Goal: Obtain resource: Obtain resource

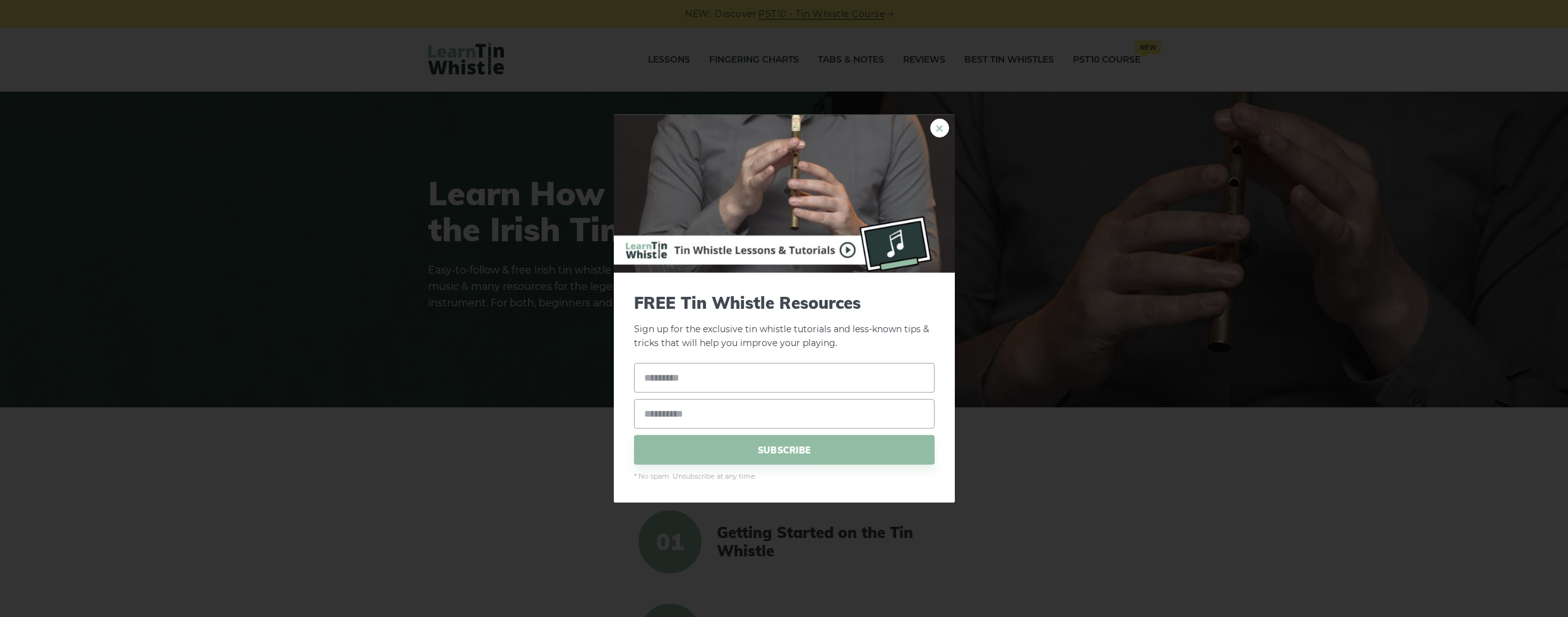
drag, startPoint x: 935, startPoint y: 127, endPoint x: 938, endPoint y: 122, distance: 5.8
click at [935, 127] on link "×" at bounding box center [939, 127] width 19 height 19
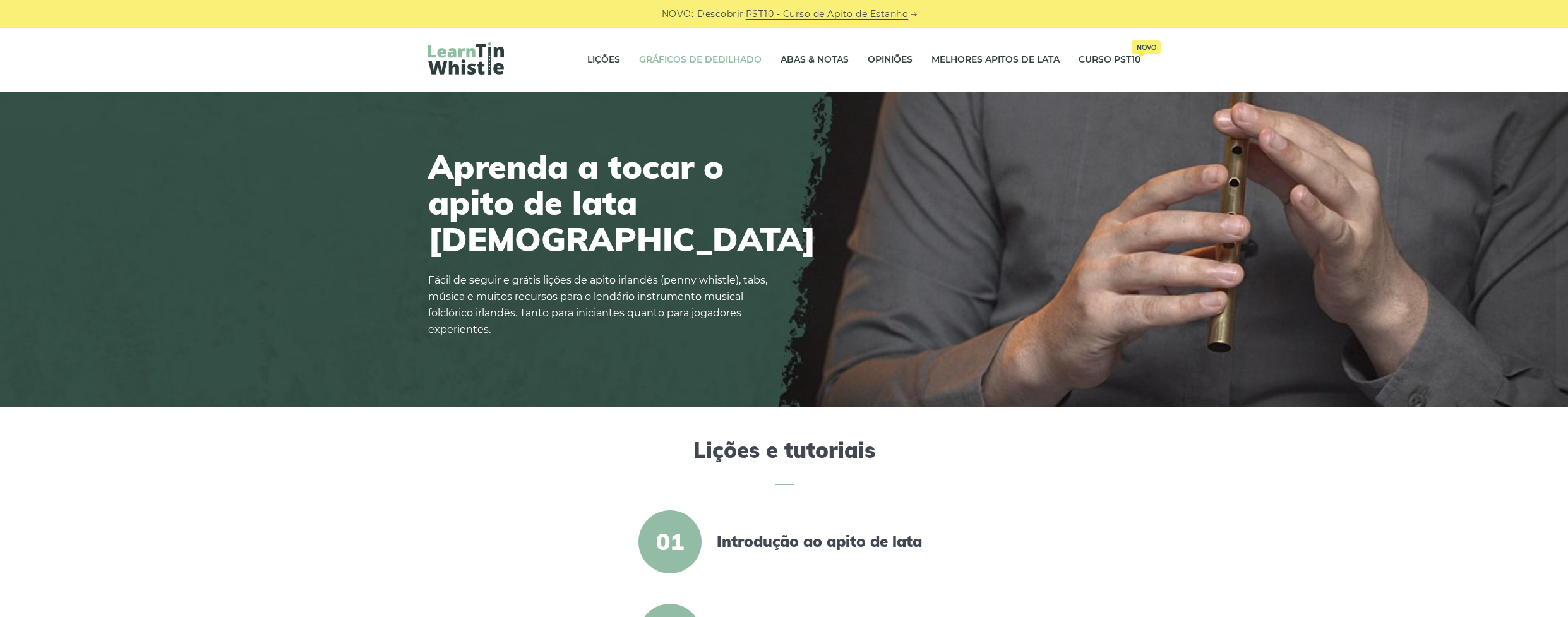
click at [702, 63] on link "Gráficos de dedilhado" at bounding box center [700, 59] width 123 height 31
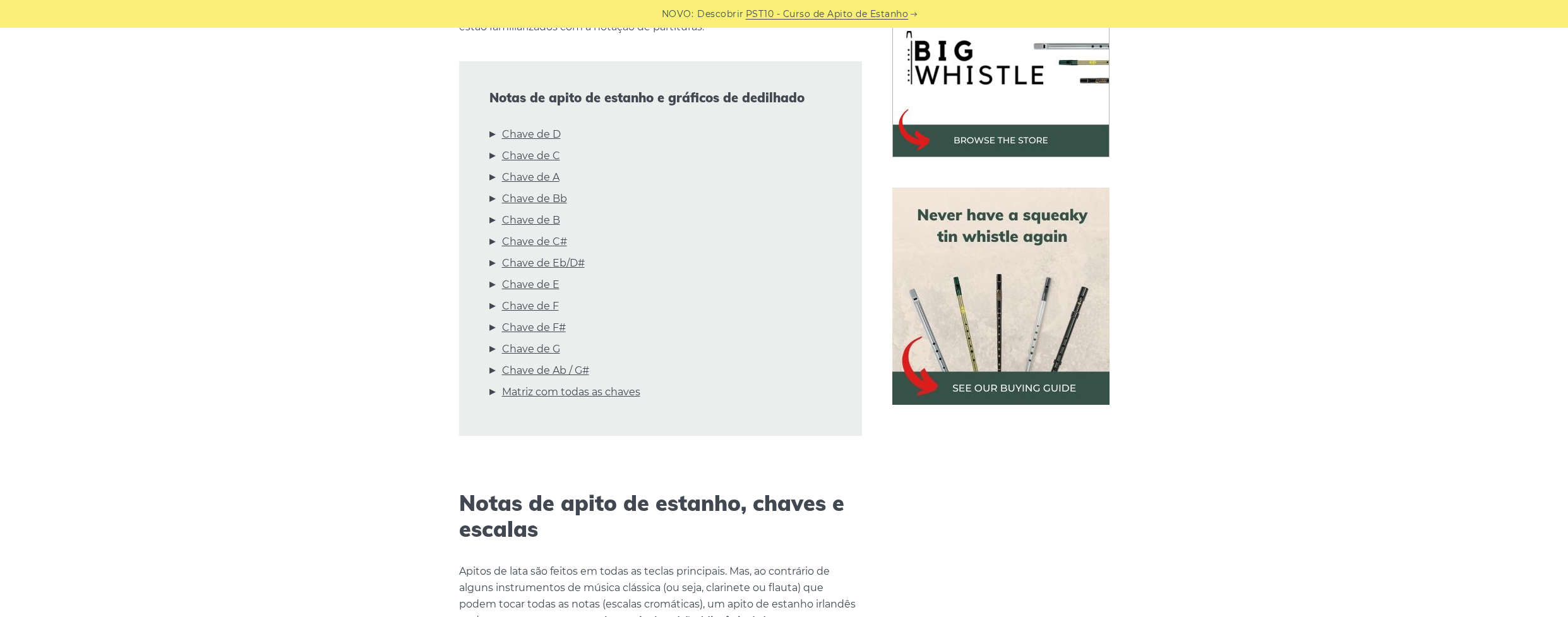
scroll to position [442, 0]
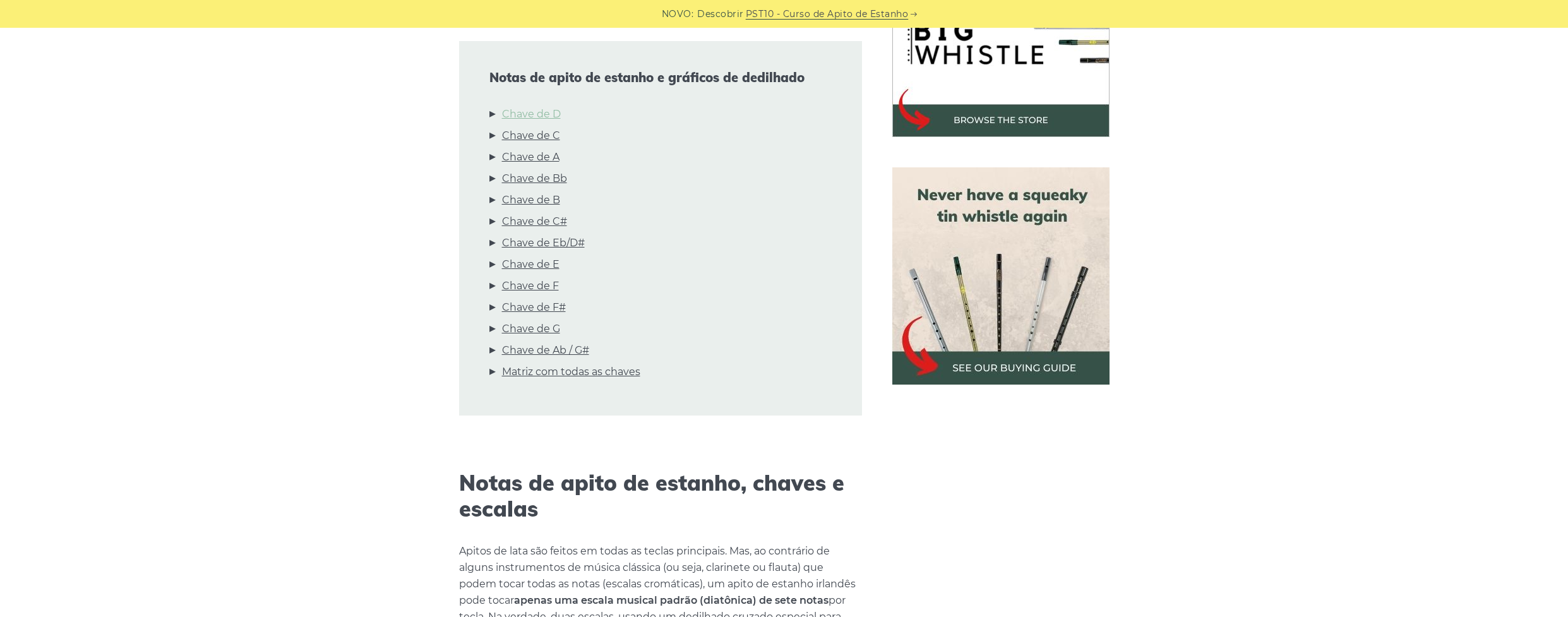
click at [529, 112] on link "Chave de D" at bounding box center [531, 114] width 58 height 16
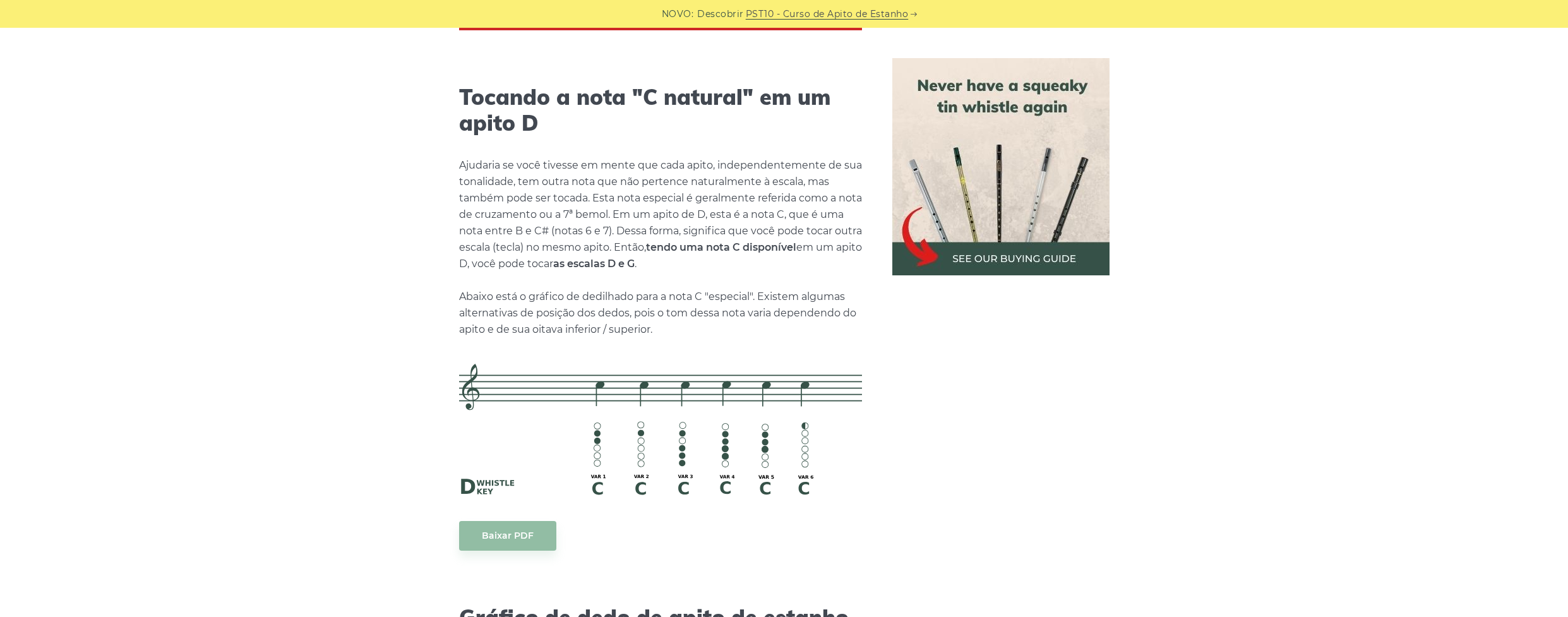
scroll to position [2892, 0]
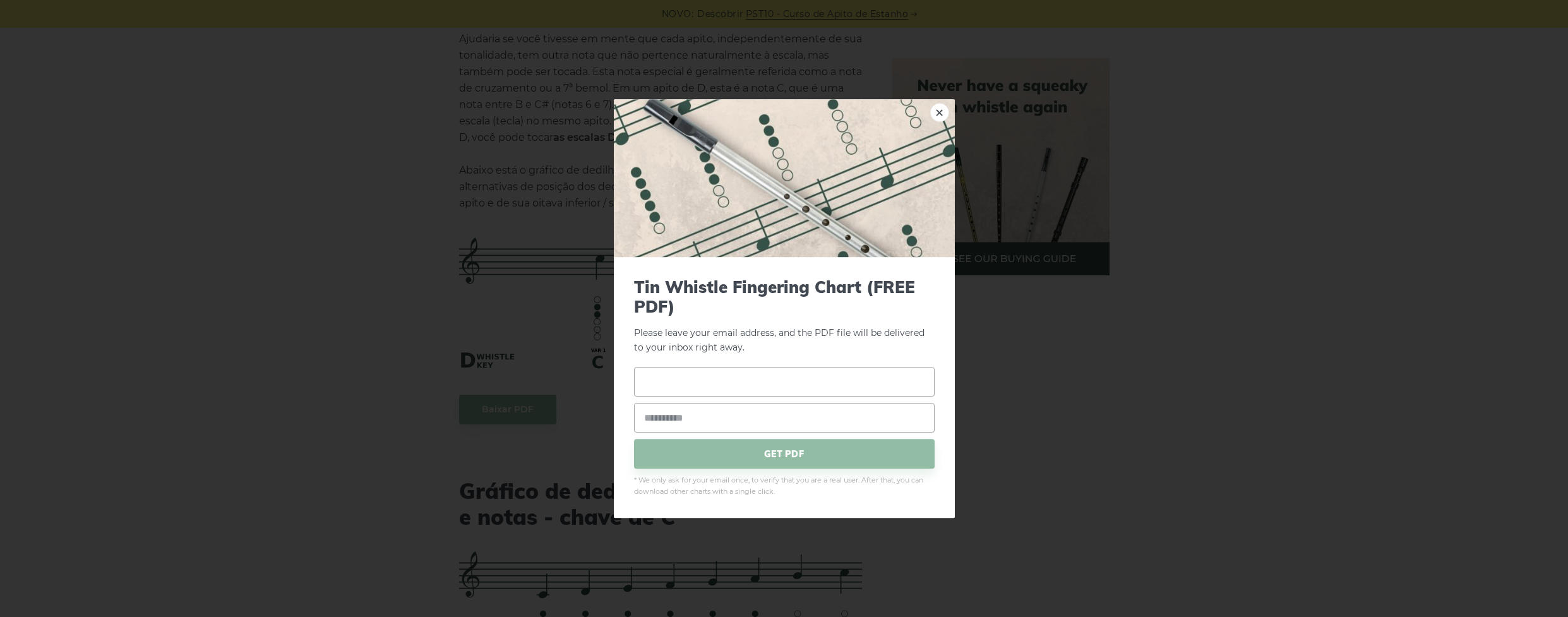
click at [761, 382] on input "text" at bounding box center [784, 382] width 301 height 30
type input "******"
type input "**********"
click at [776, 453] on span "GET PDF" at bounding box center [784, 453] width 301 height 30
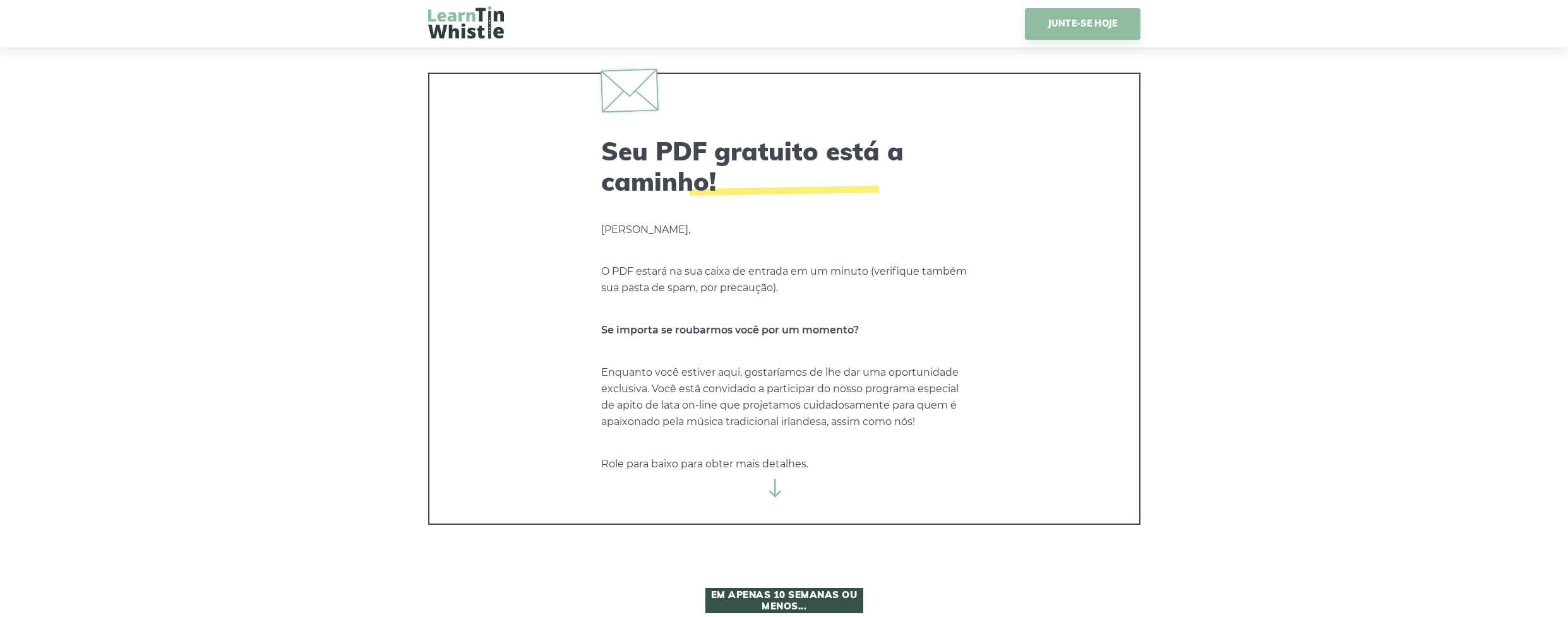
click at [459, 21] on img at bounding box center [465, 22] width 75 height 32
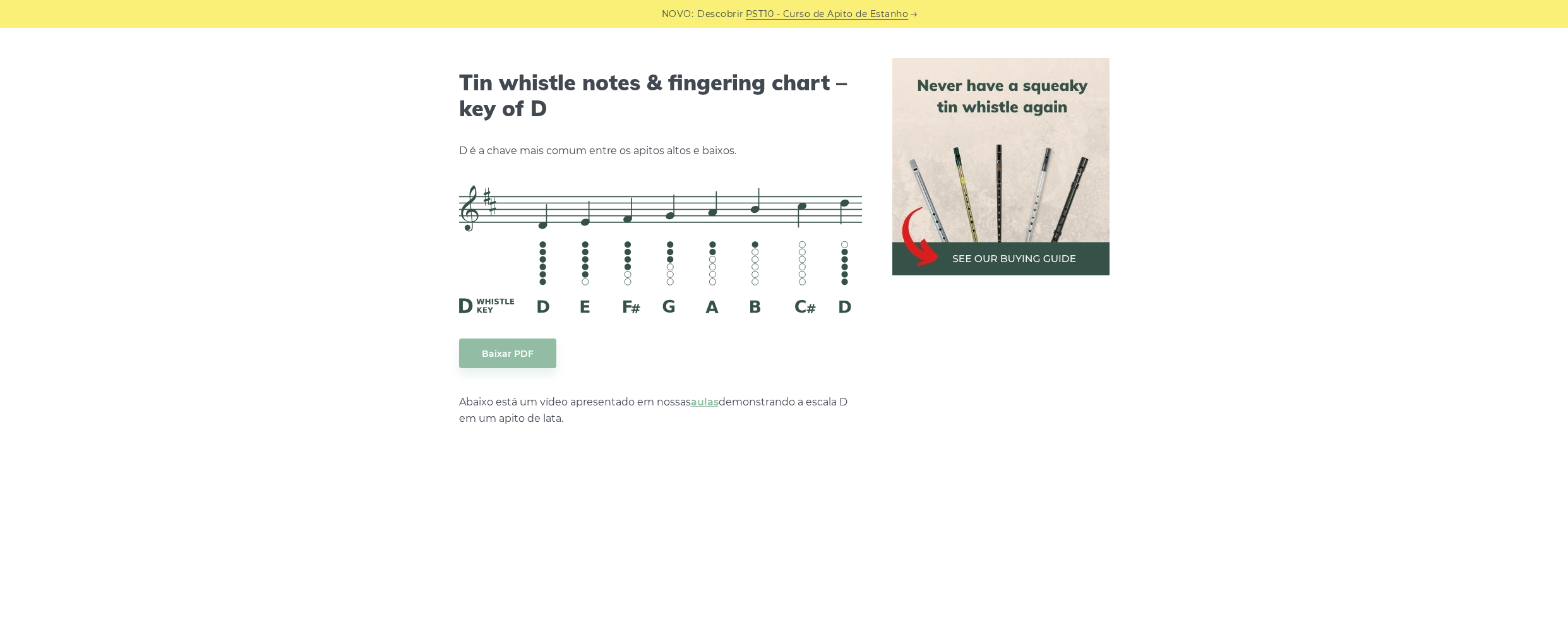
scroll to position [1905, 0]
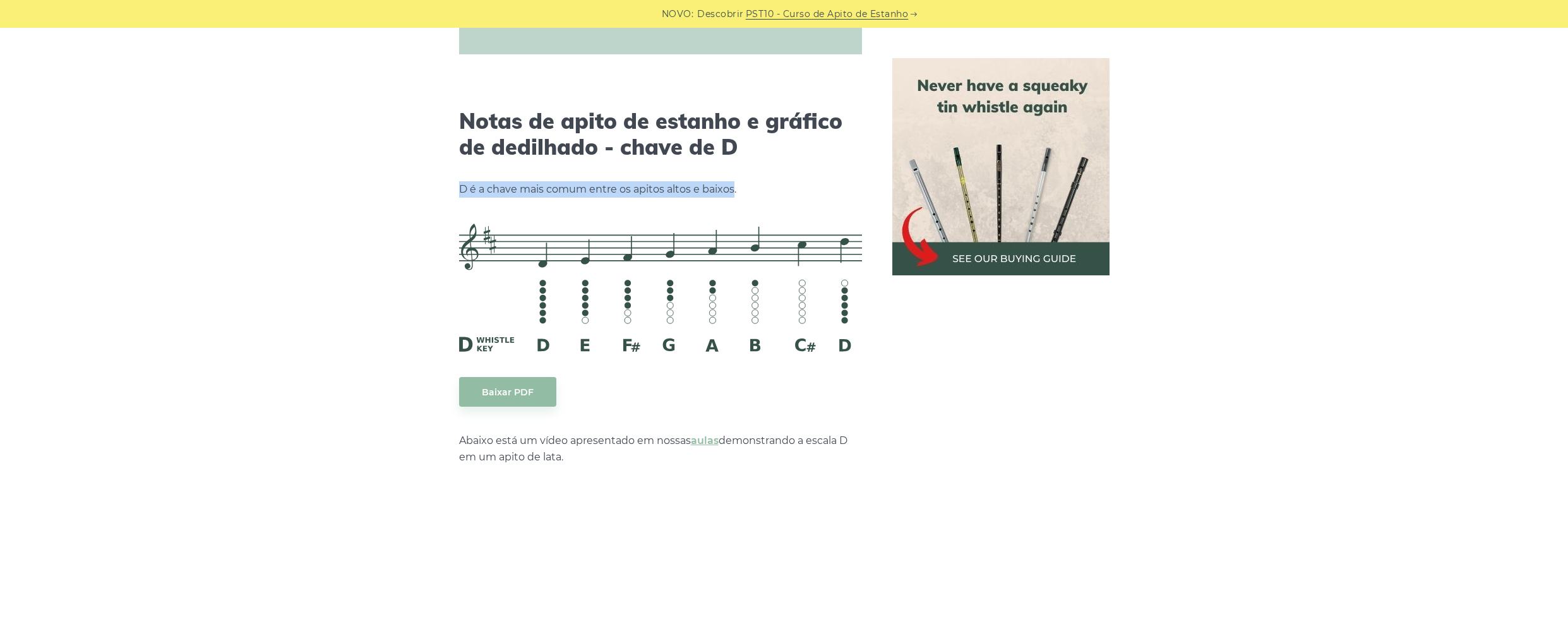
drag, startPoint x: 459, startPoint y: 186, endPoint x: 735, endPoint y: 190, distance: 276.0
click at [735, 190] on p "D é a chave mais comum entre os apitos altos e baixos." at bounding box center [660, 189] width 403 height 16
drag, startPoint x: 484, startPoint y: 442, endPoint x: 697, endPoint y: 439, distance: 213.0
click at [697, 439] on p "Abaixo está um vídeo apresentado em nossas aulas demonstrando a escala D em um …" at bounding box center [660, 448] width 403 height 33
drag, startPoint x: 697, startPoint y: 439, endPoint x: 850, endPoint y: 442, distance: 153.0
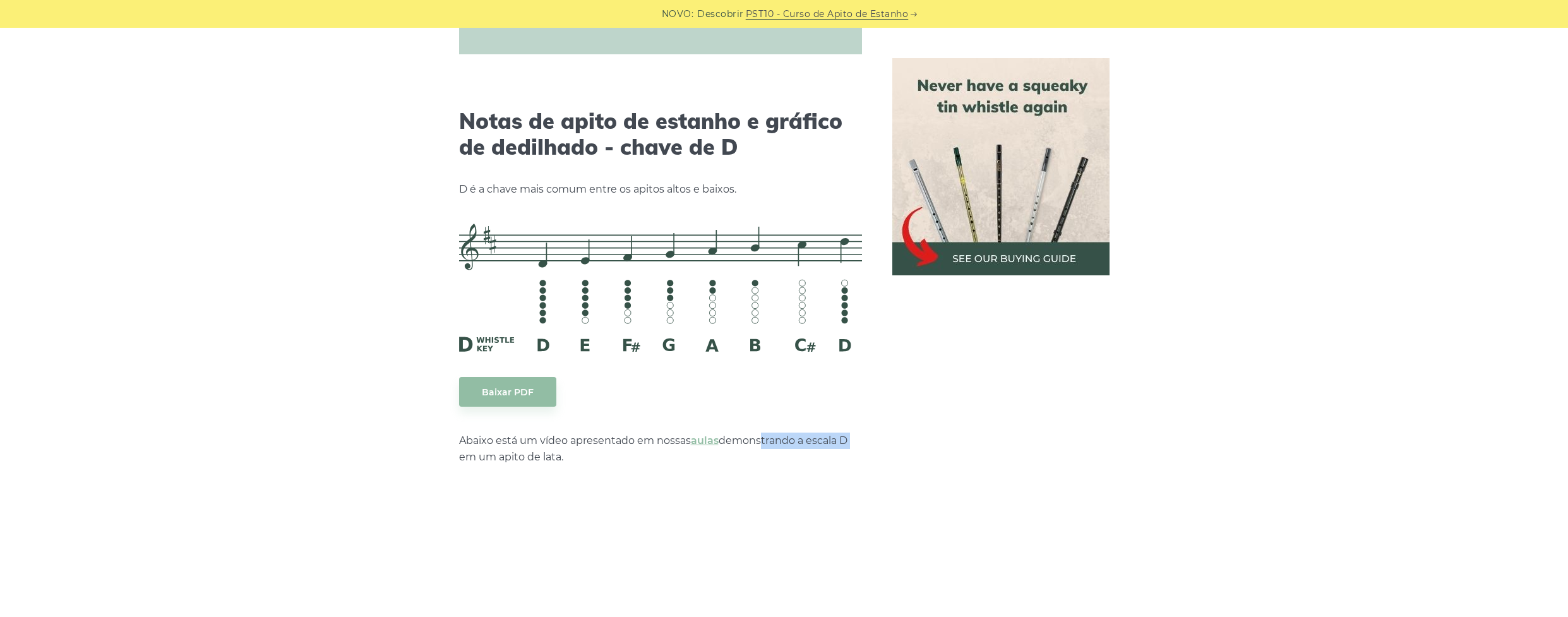
click at [850, 442] on p "Abaixo está um vídeo apresentado em nossas aulas demonstrando a escala D em um …" at bounding box center [660, 448] width 403 height 33
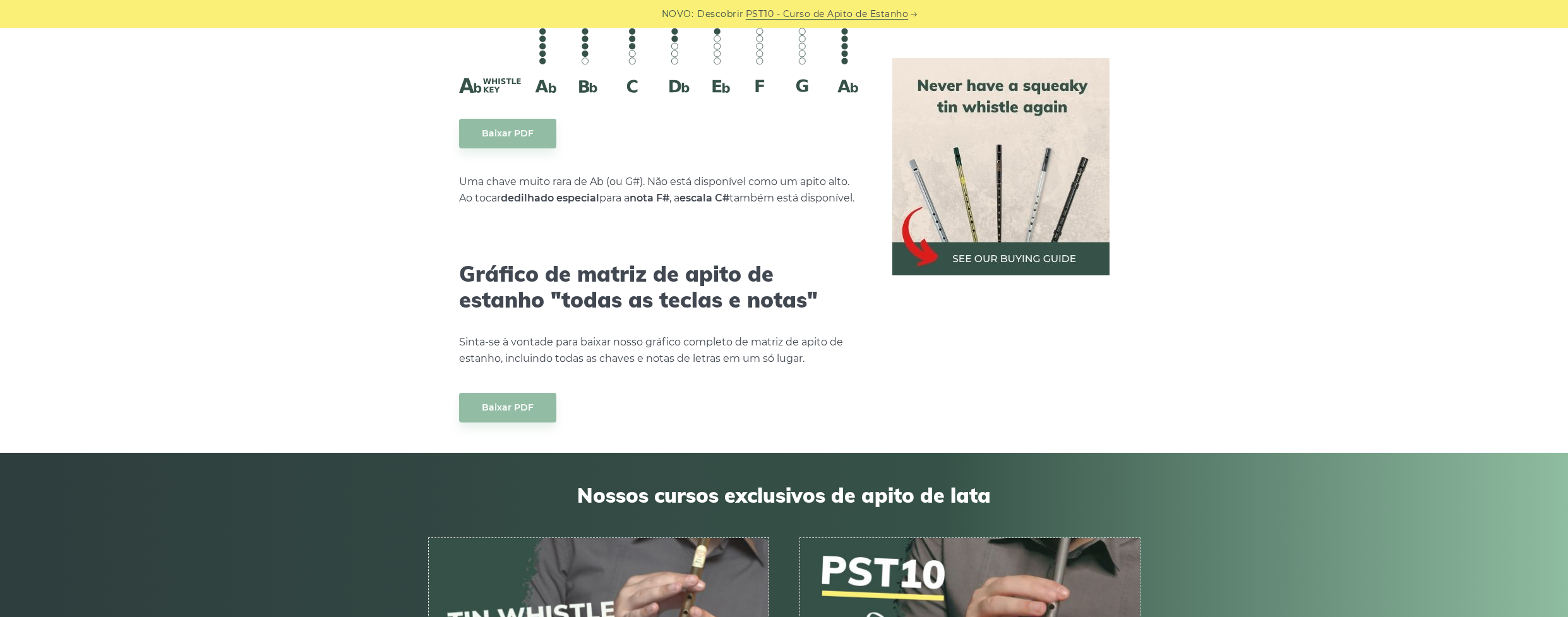
scroll to position [7083, 0]
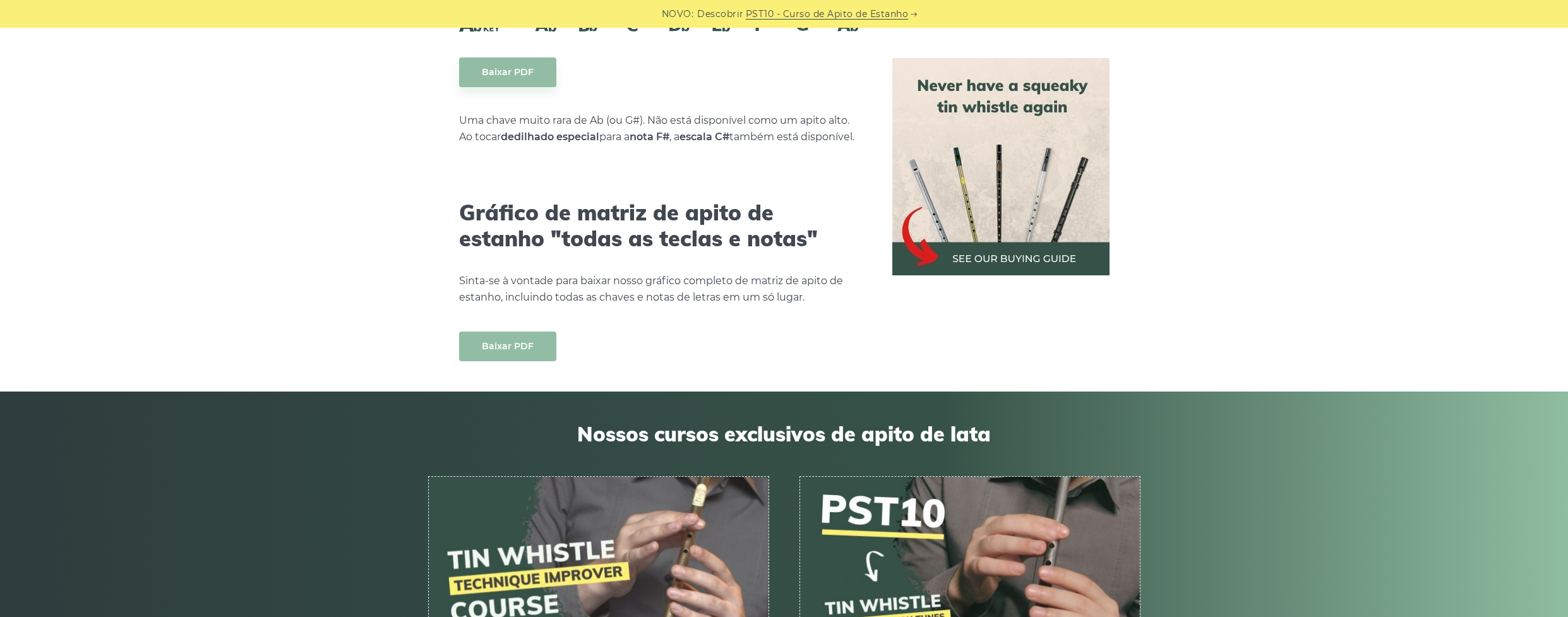
click at [511, 338] on link "Baixar PDF" at bounding box center [508, 346] width 97 height 30
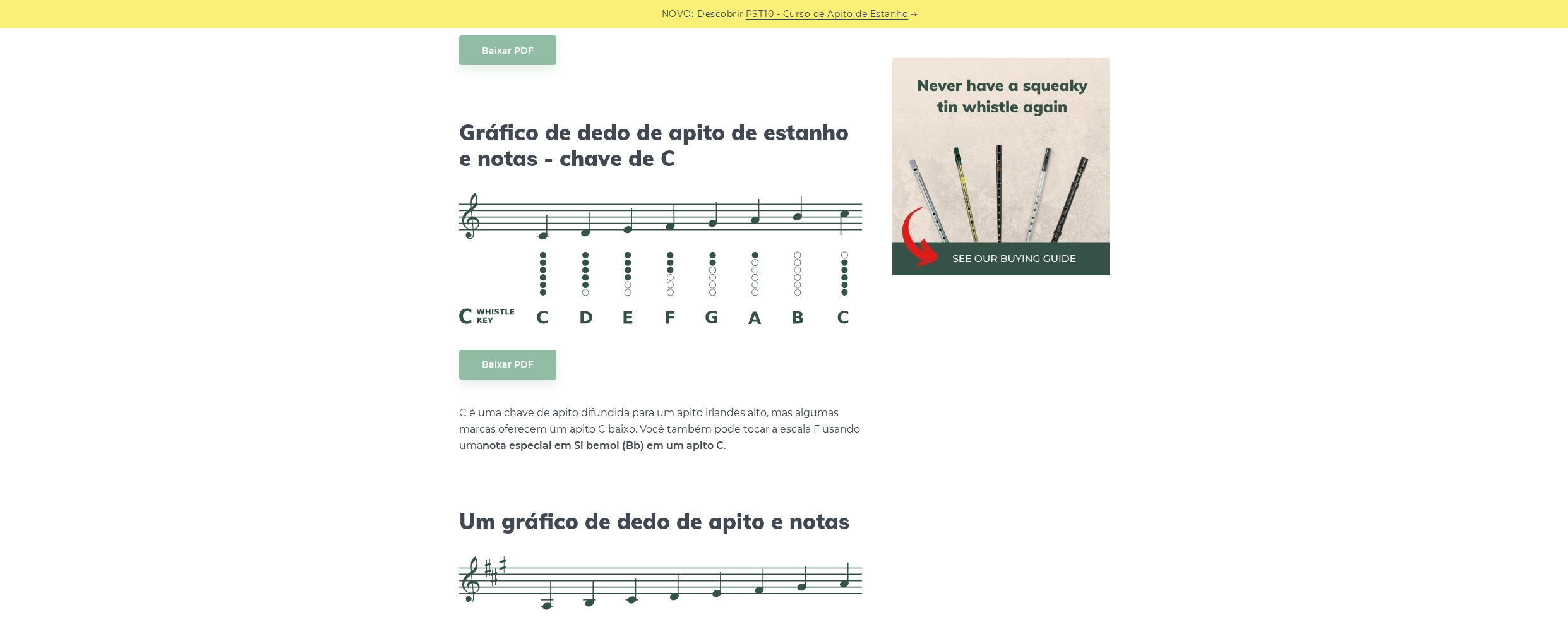
scroll to position [2853, 0]
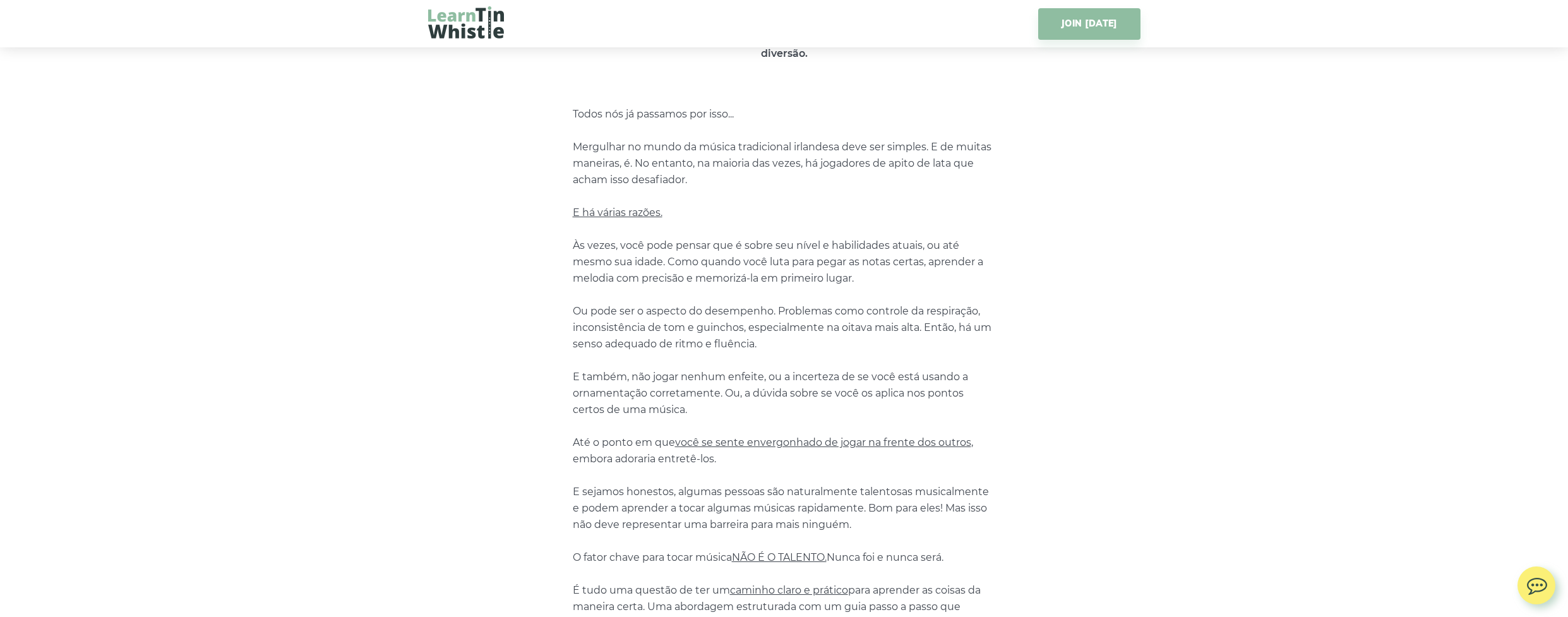
scroll to position [315, 0]
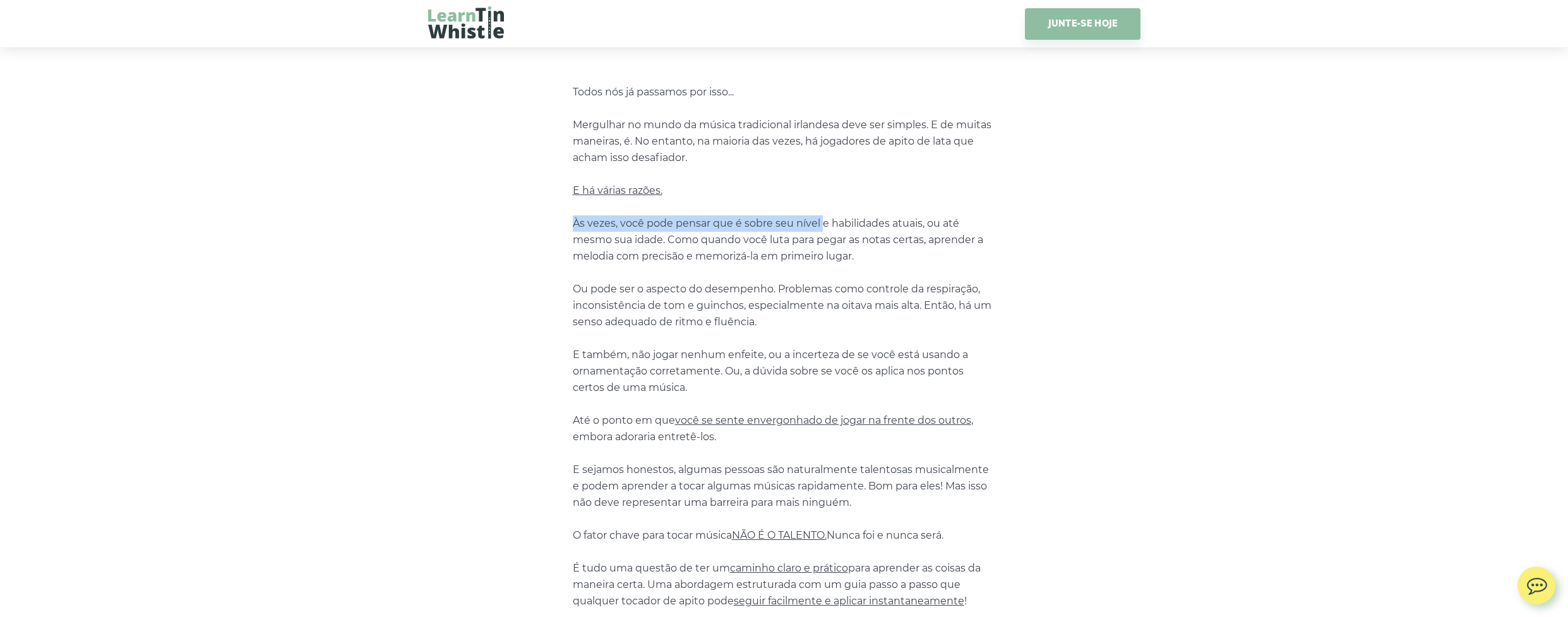
drag, startPoint x: 572, startPoint y: 221, endPoint x: 821, endPoint y: 220, distance: 249.0
click at [821, 220] on p "Todos nós já passamos por isso... Mergulhar no mundo da música tradicional irla…" at bounding box center [784, 396] width 423 height 624
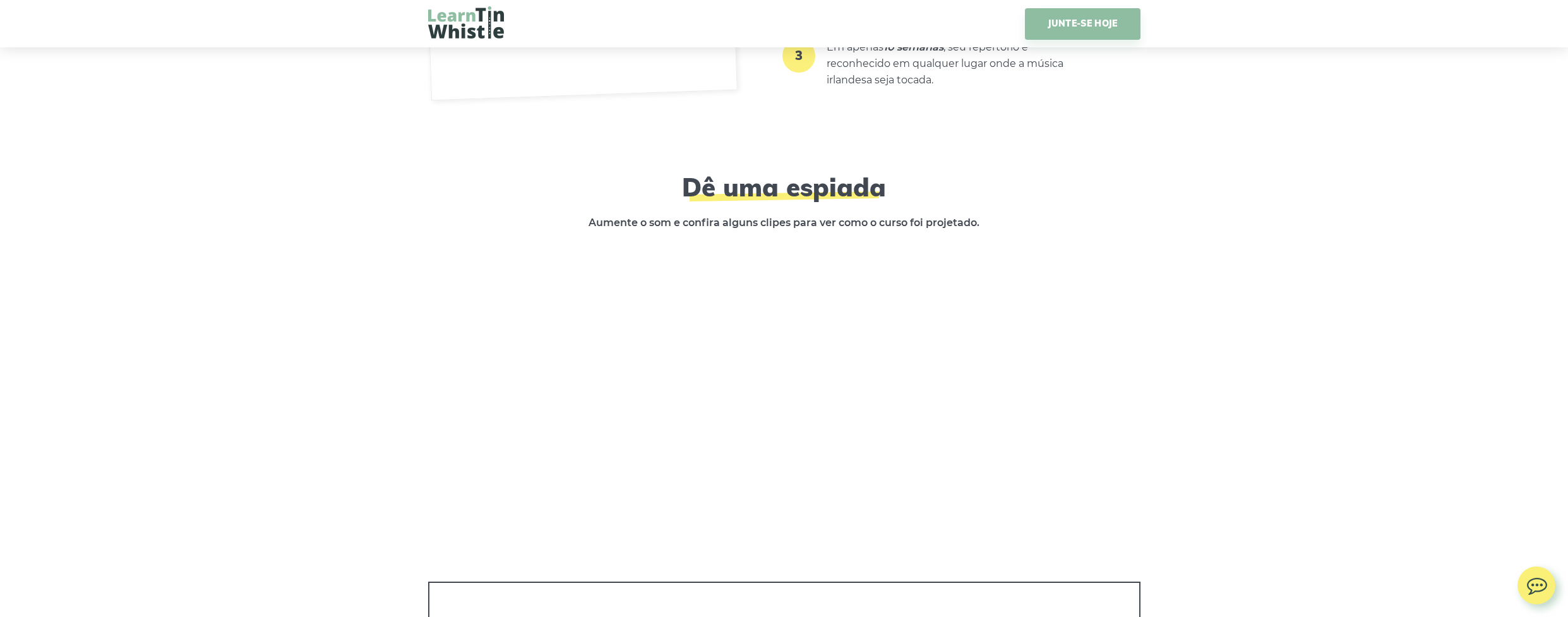
scroll to position [1957, 0]
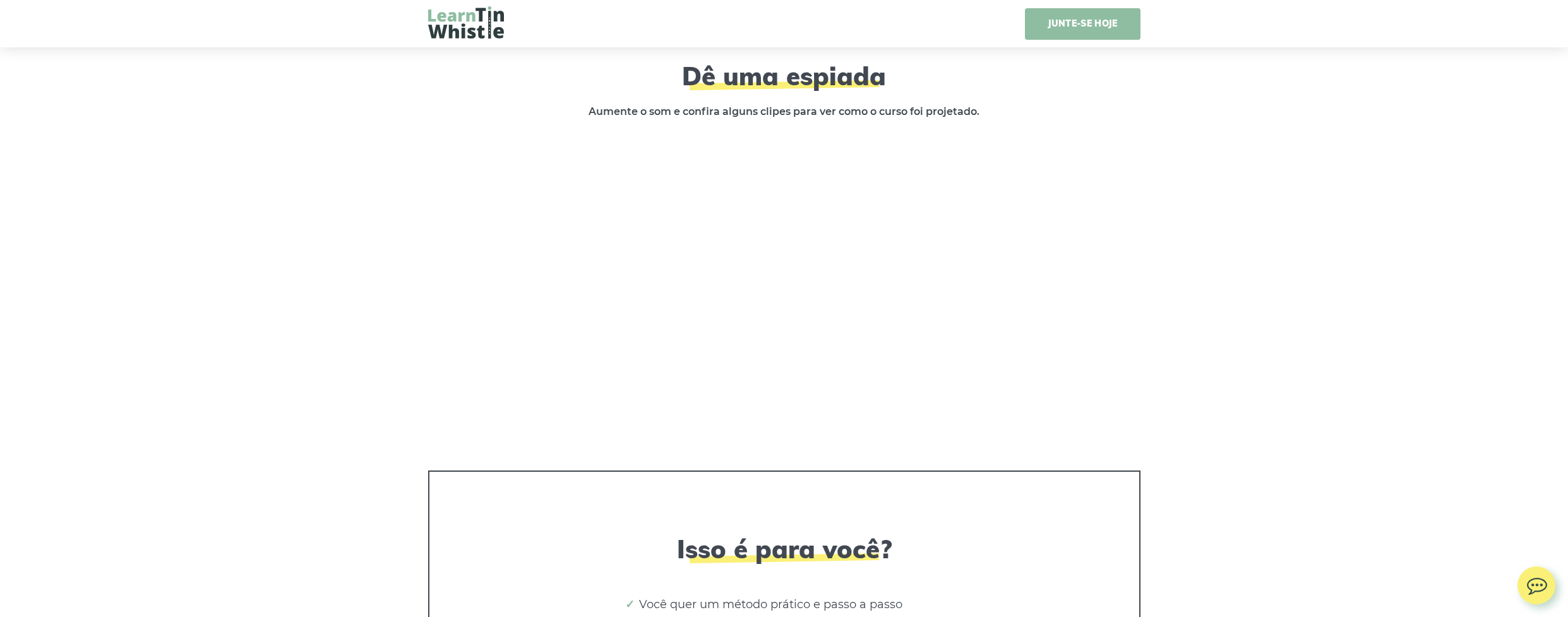
click at [1085, 27] on link "JUNTE-SE HOJE" at bounding box center [1082, 24] width 115 height 31
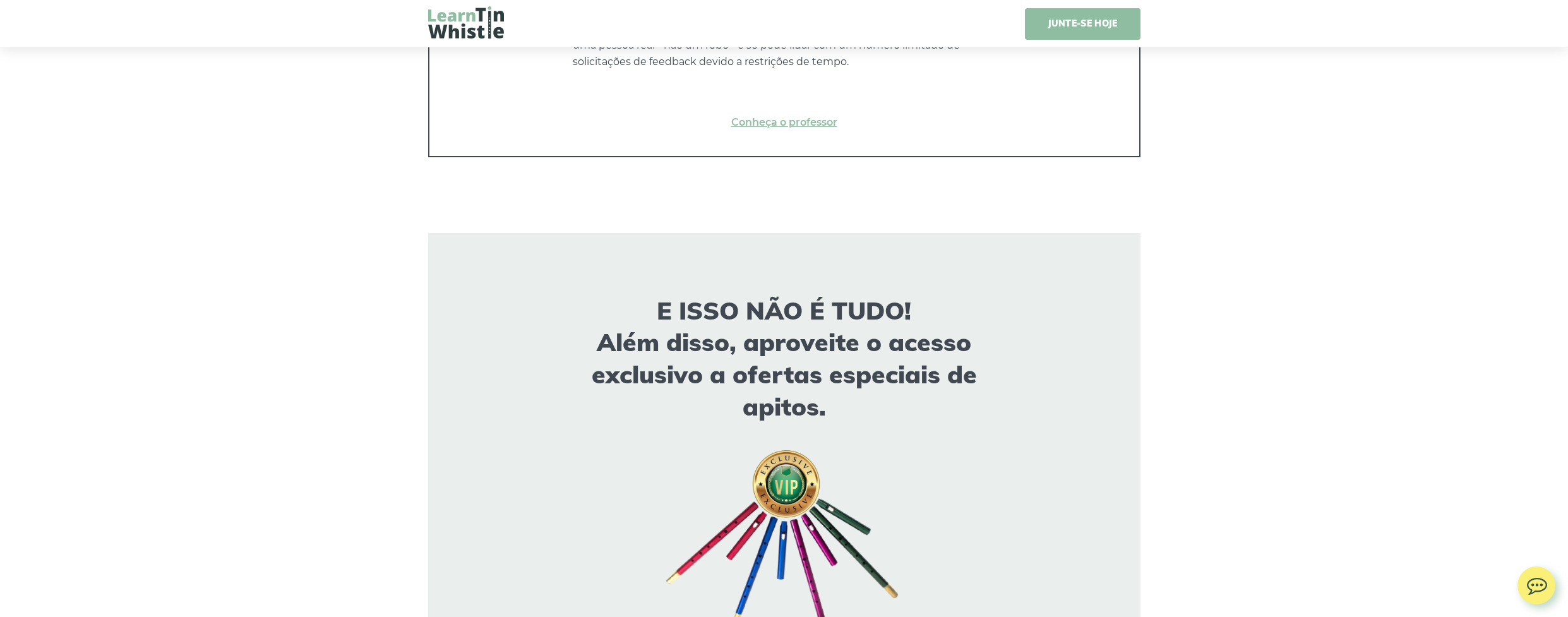
scroll to position [7810, 0]
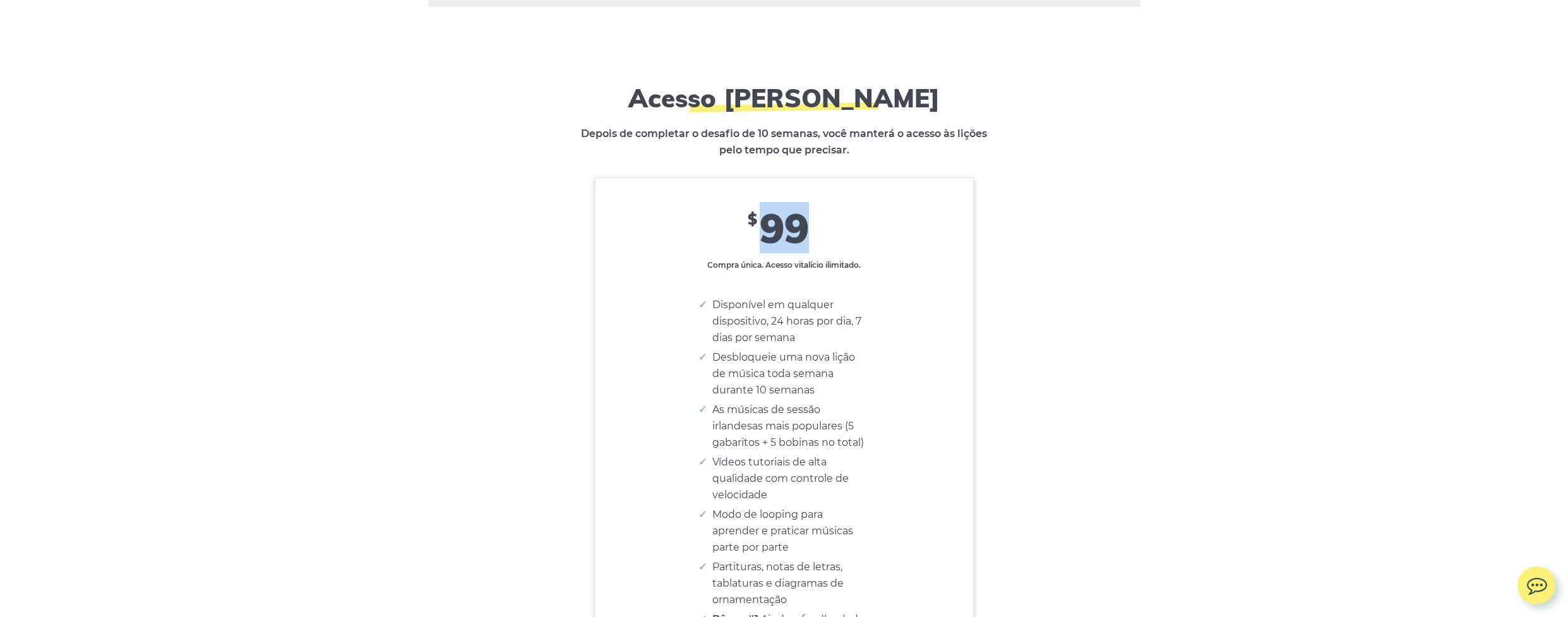
drag, startPoint x: 764, startPoint y: 214, endPoint x: 809, endPoint y: 213, distance: 45.0
click at [809, 213] on h2 "$ 99" at bounding box center [783, 228] width 377 height 49
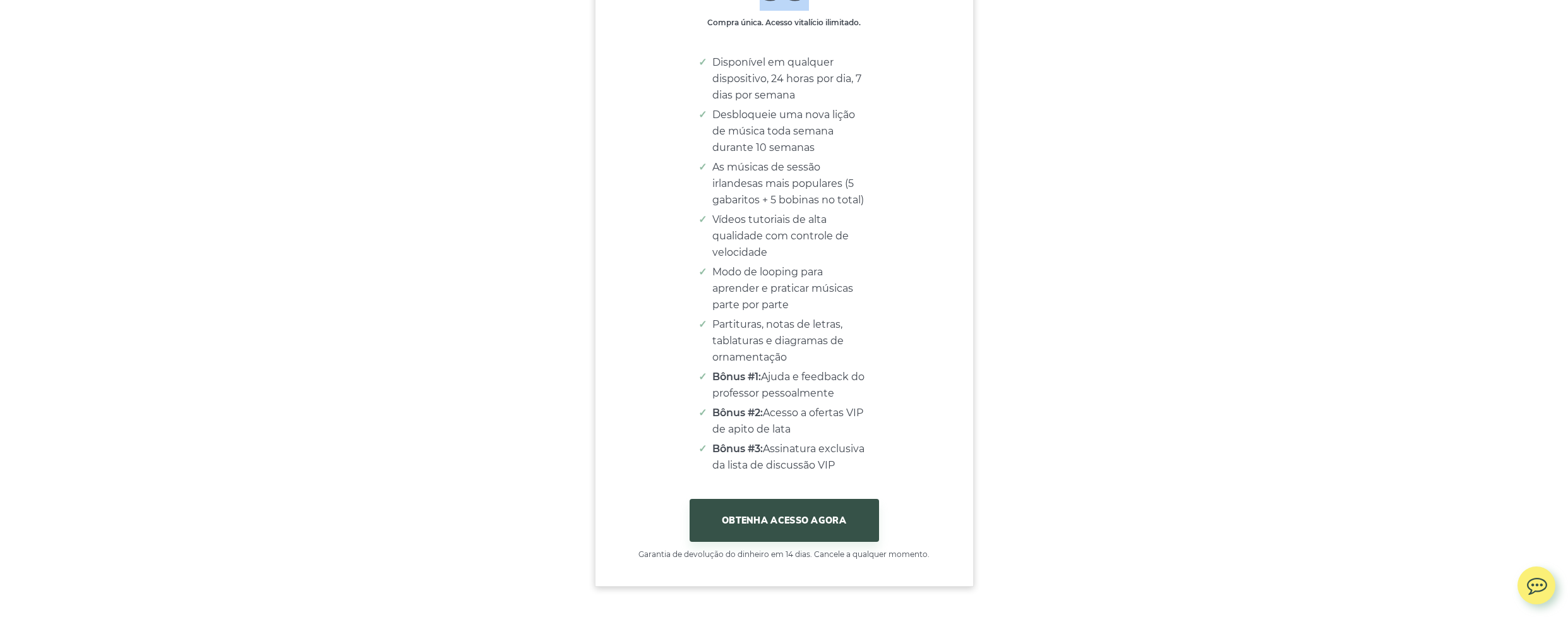
scroll to position [8063, 0]
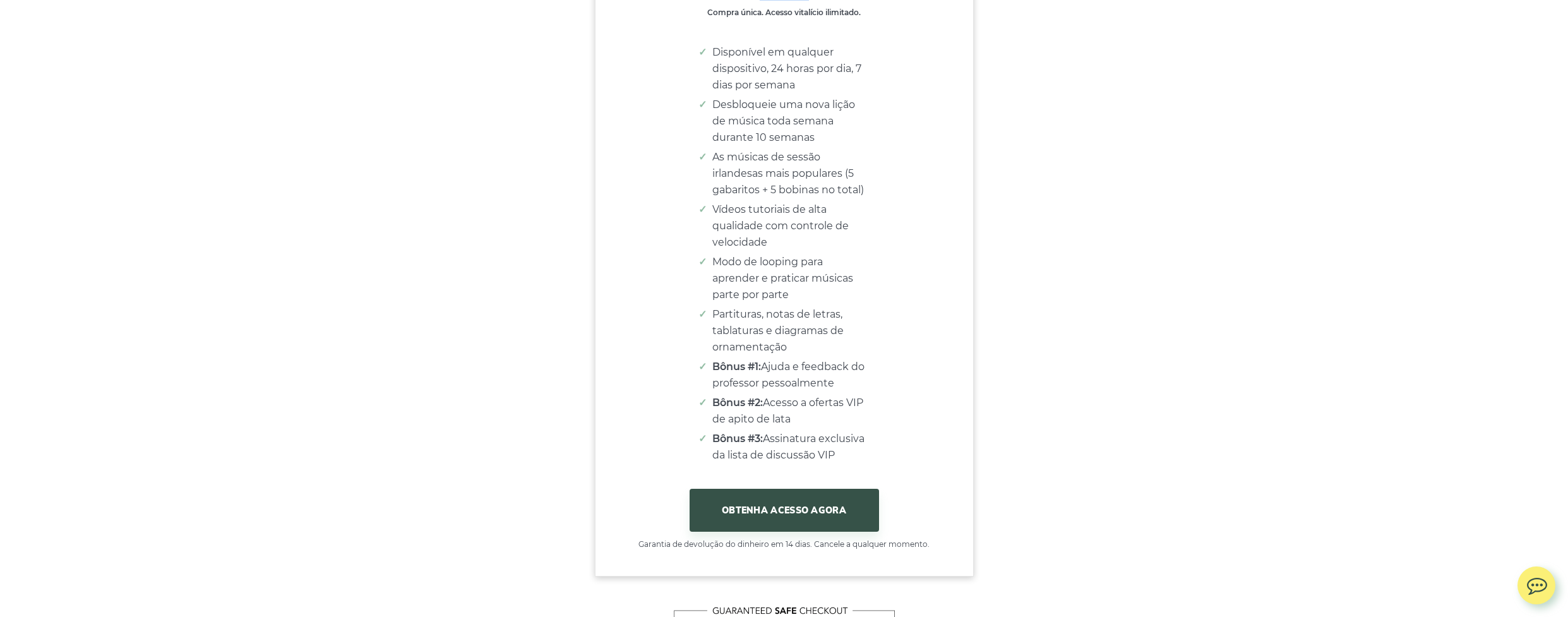
drag, startPoint x: 781, startPoint y: 383, endPoint x: 792, endPoint y: 403, distance: 22.8
click at [792, 403] on li "Bônus #2: Acesso a ofertas VIP de apito de lata" at bounding box center [790, 411] width 157 height 33
drag, startPoint x: 792, startPoint y: 403, endPoint x: 837, endPoint y: 433, distance: 54.1
click at [837, 433] on li "Bônus #3: Assinatura exclusiva da lista de discussão VIP" at bounding box center [790, 447] width 157 height 33
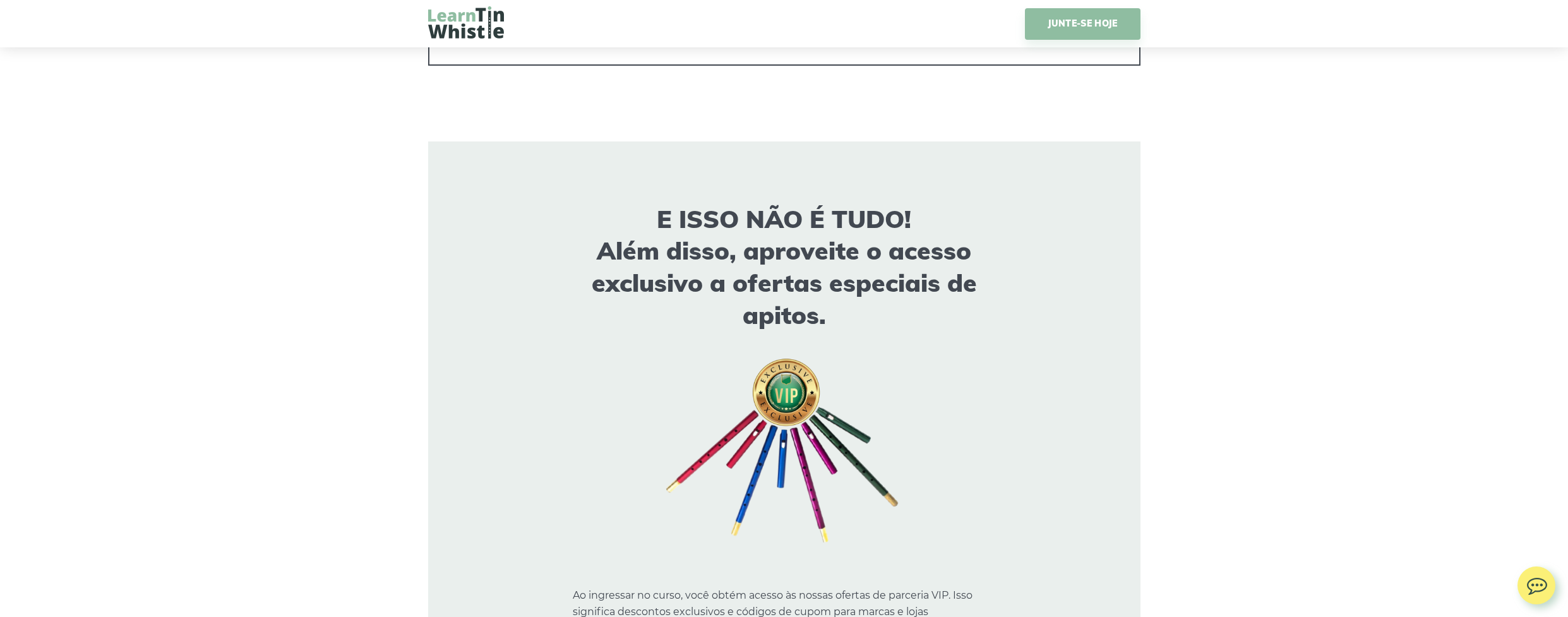
scroll to position [7324, 0]
